Goal: Information Seeking & Learning: Learn about a topic

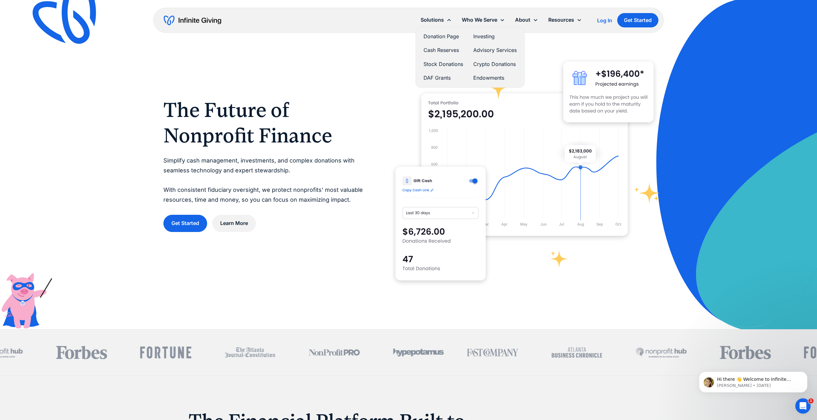
click at [436, 78] on link "DAF Grants" at bounding box center [443, 78] width 40 height 9
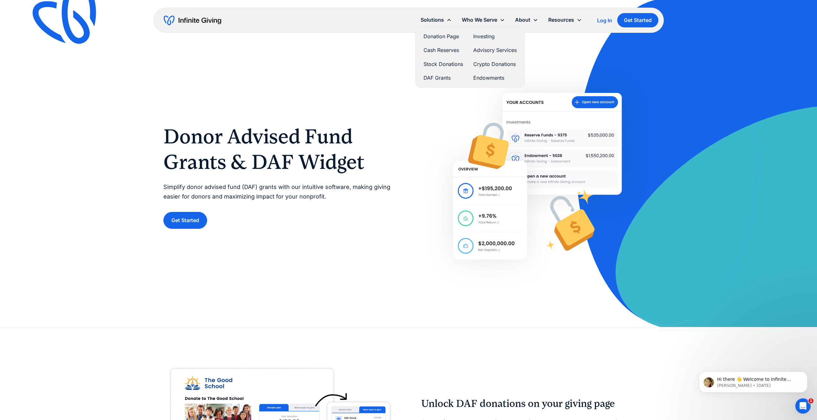
scroll to position [1, 0]
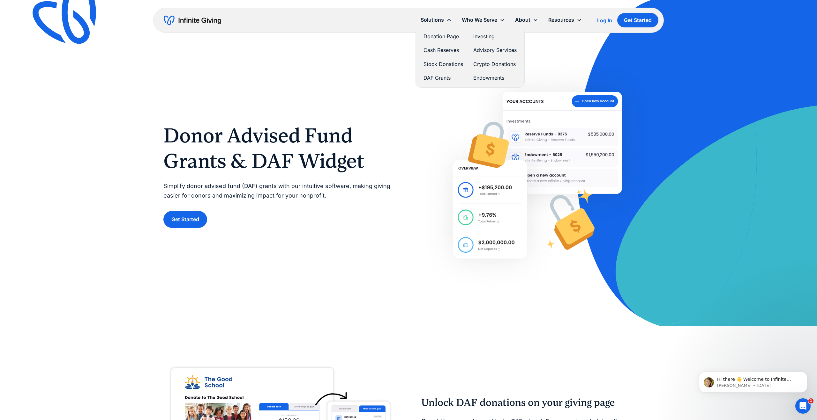
click at [435, 48] on link "Cash Reserves" at bounding box center [443, 50] width 40 height 9
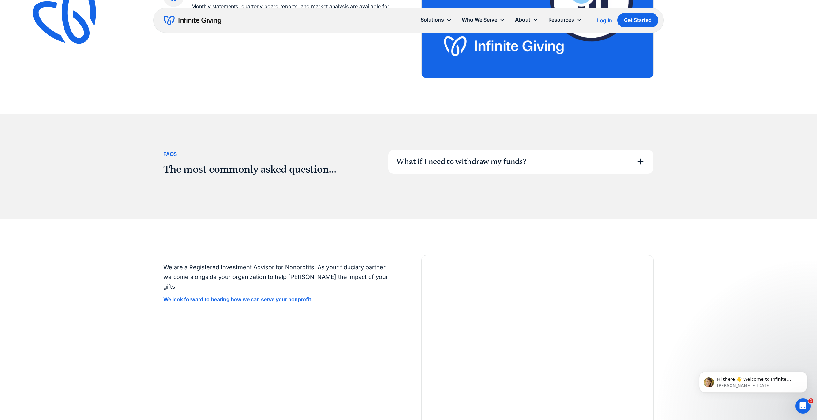
scroll to position [975, 0]
click at [640, 163] on icon at bounding box center [640, 161] width 6 height 6
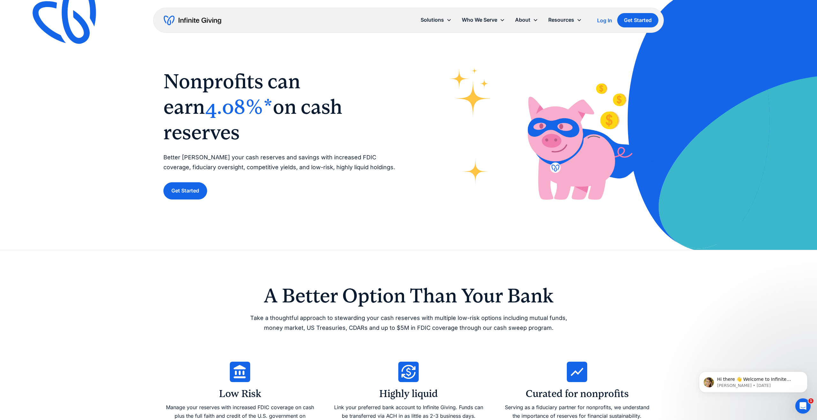
scroll to position [0, 0]
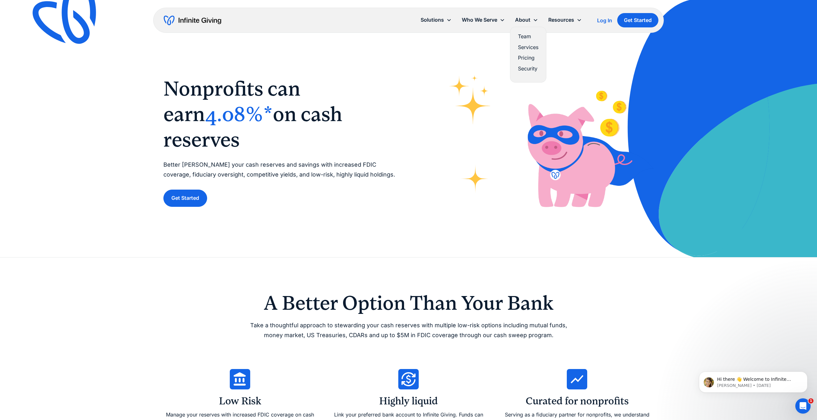
click at [525, 35] on link "Team" at bounding box center [528, 36] width 20 height 9
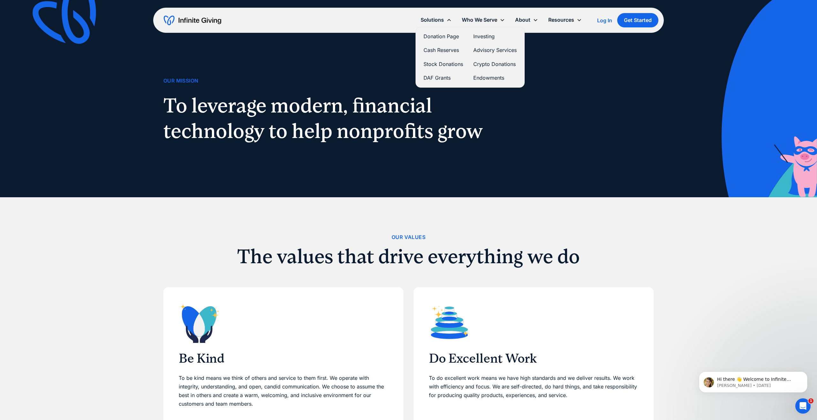
click at [443, 65] on link "Stock Donations" at bounding box center [443, 64] width 40 height 9
